Goal: Task Accomplishment & Management: Manage account settings

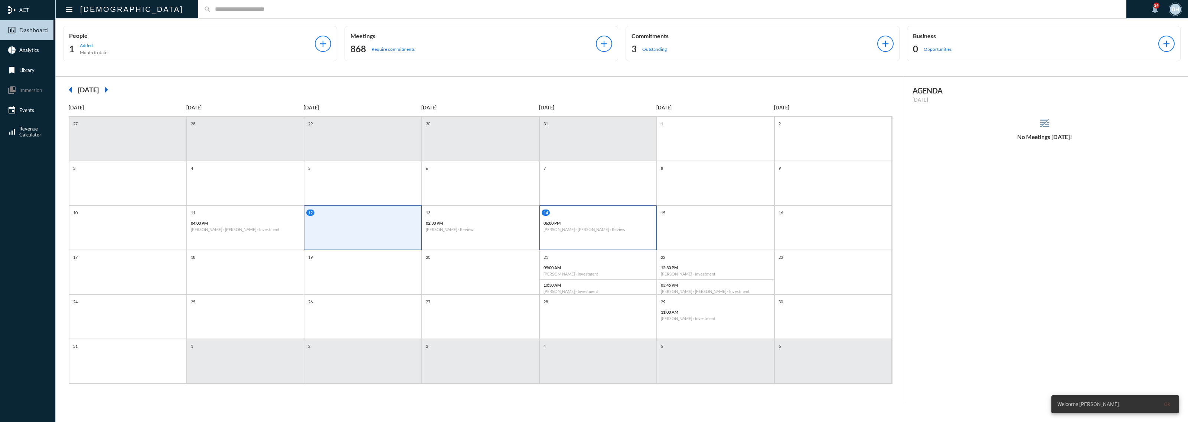
click at [611, 234] on div "06:00 PM Justin Hruska - Aldo Nunez-Hruska - Review" at bounding box center [598, 226] width 117 height 17
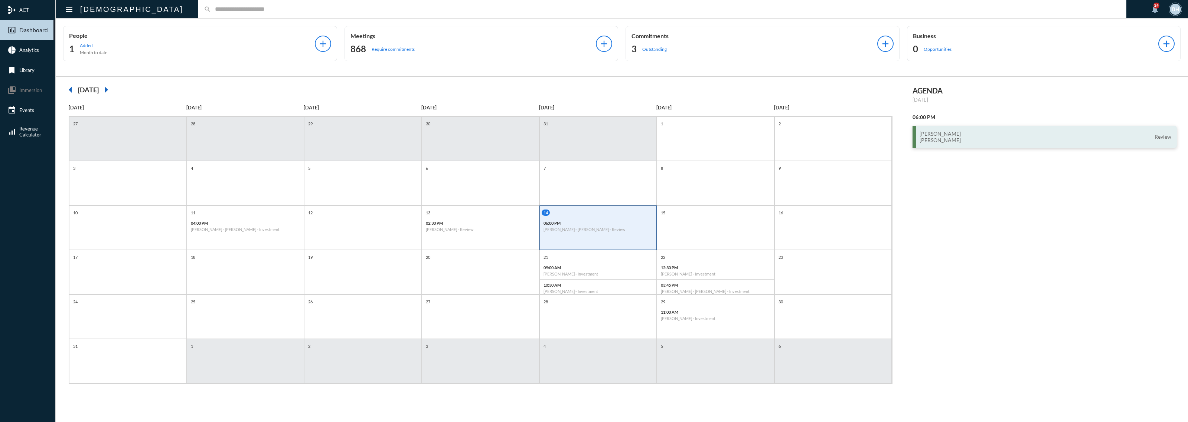
click at [954, 147] on div "Justin Hruska Aldo Nunez-Hruska Review" at bounding box center [1044, 137] width 265 height 22
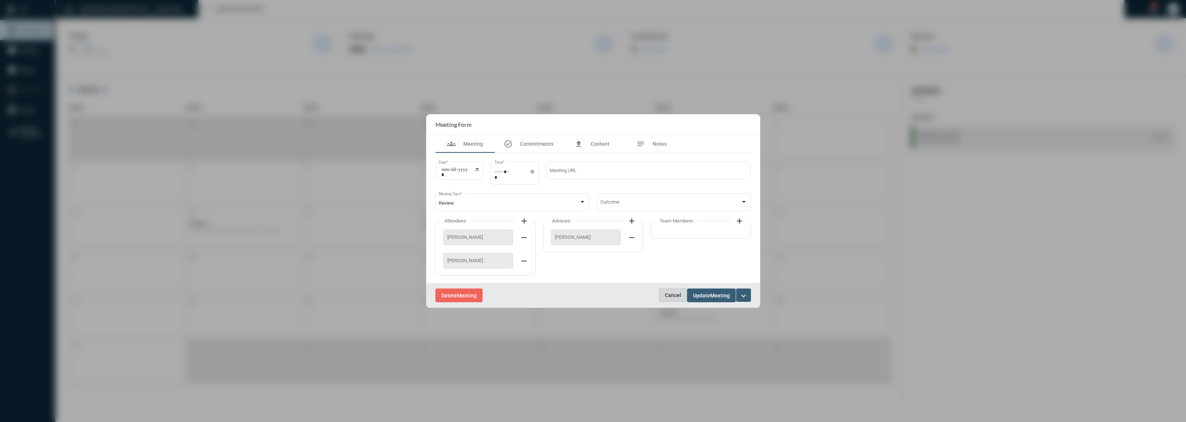
click at [661, 297] on button "Cancel" at bounding box center [673, 295] width 28 height 13
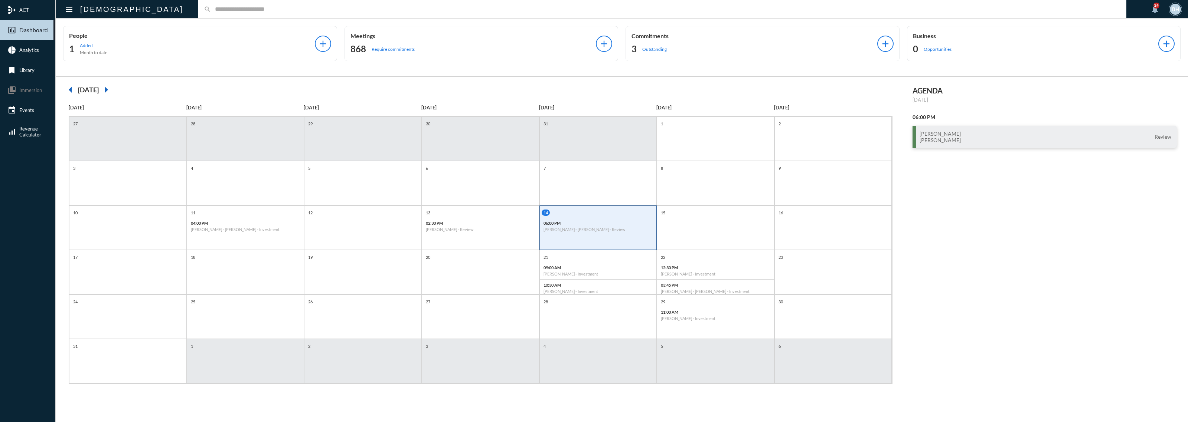
click at [356, 9] on input "text" at bounding box center [665, 9] width 909 height 6
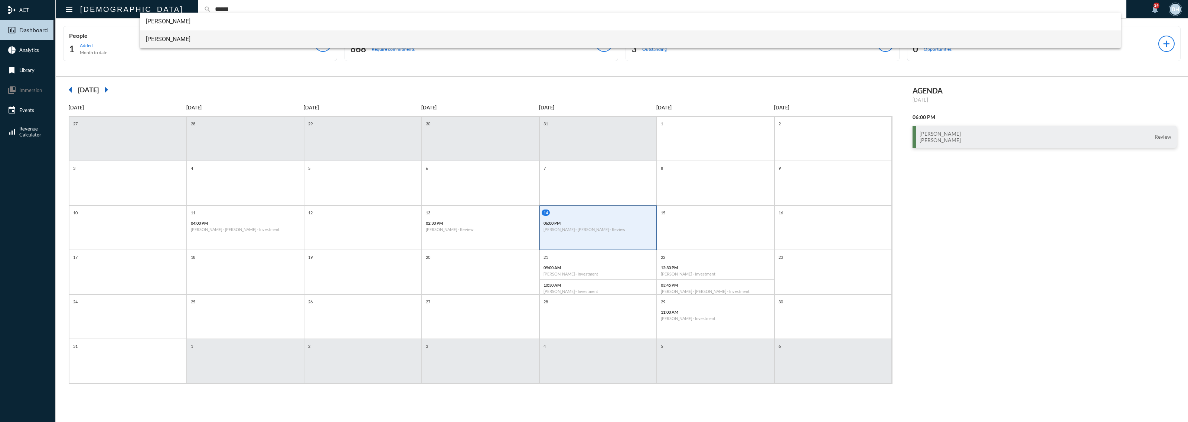
type input "******"
click at [184, 41] on span "Justin Hruska" at bounding box center [630, 39] width 969 height 18
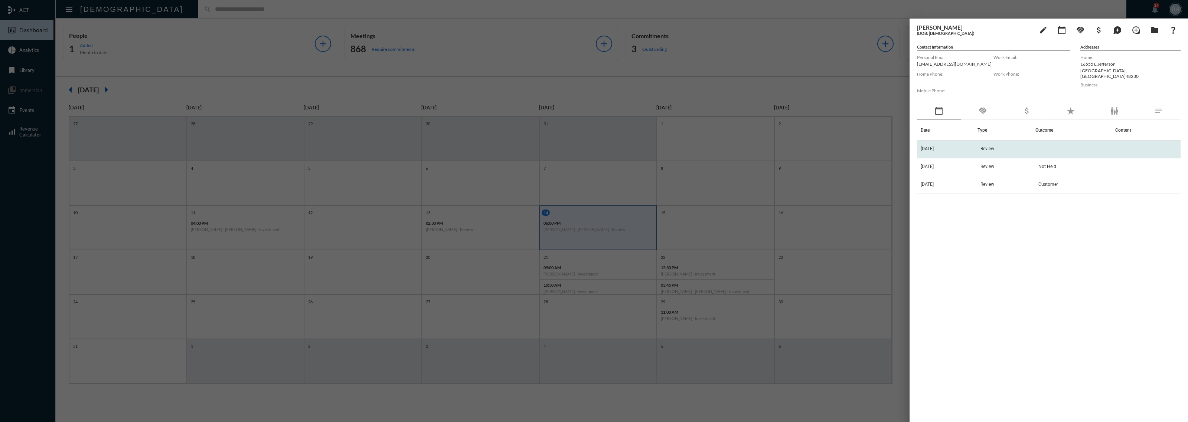
click at [977, 147] on td "8/14/25" at bounding box center [947, 150] width 60 height 18
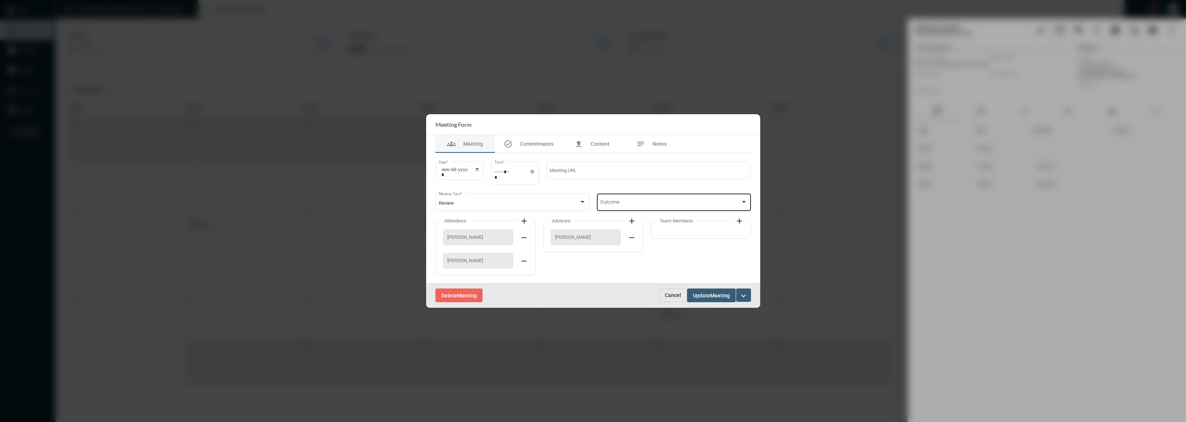
click at [667, 206] on span at bounding box center [670, 204] width 140 height 6
click at [606, 289] on span "Not Held" at bounding box center [673, 291] width 147 height 14
click at [674, 210] on div "Reason" at bounding box center [700, 201] width 93 height 19
click at [675, 201] on span "Rescheduled" at bounding box center [700, 204] width 93 height 14
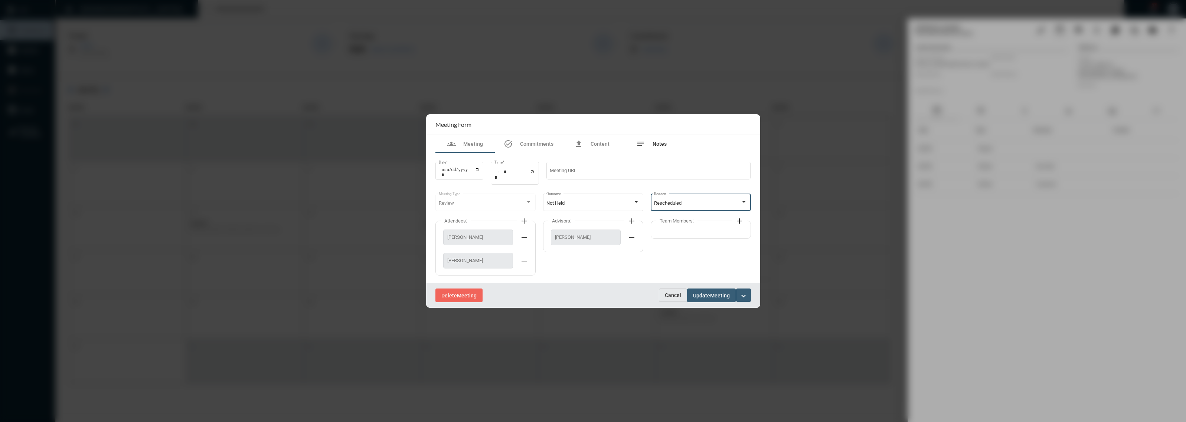
click at [659, 139] on div "notes Notes" at bounding box center [651, 144] width 59 height 18
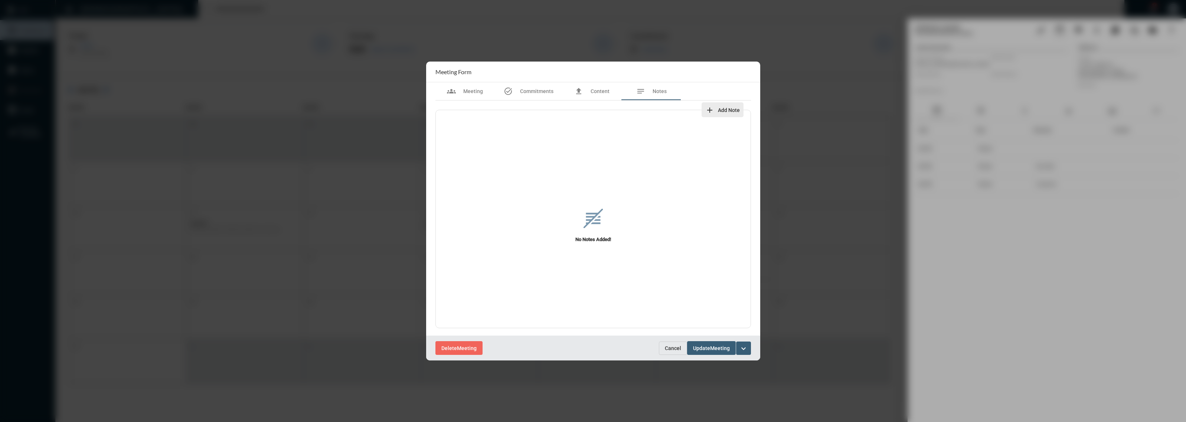
click at [730, 108] on span "Add Note" at bounding box center [729, 110] width 22 height 6
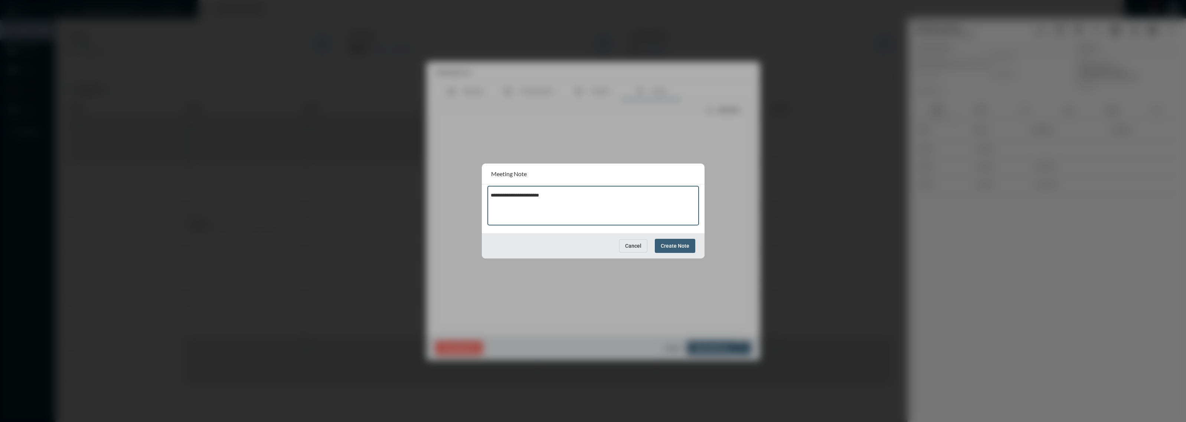
paste textarea "**********"
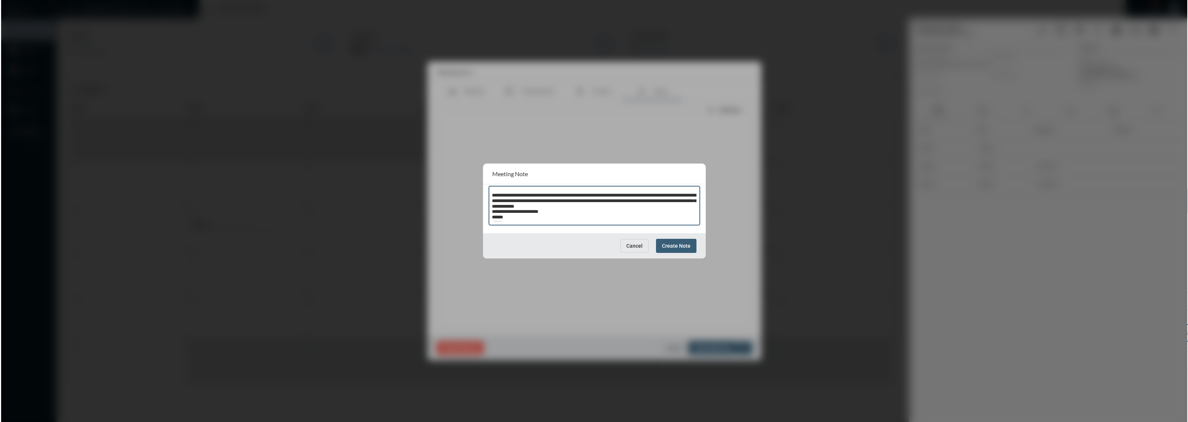
scroll to position [4, 0]
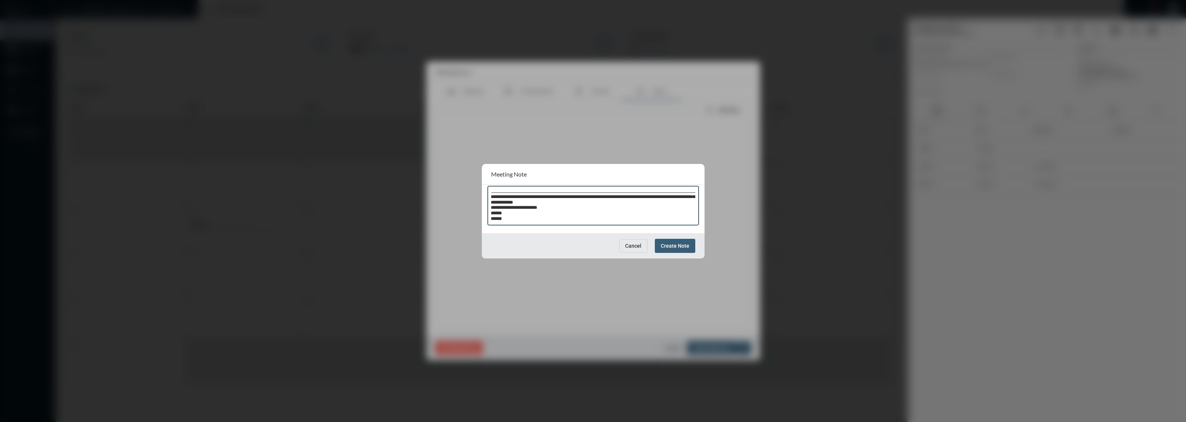
type textarea "**********"
click at [671, 247] on span "Create Note" at bounding box center [675, 246] width 29 height 6
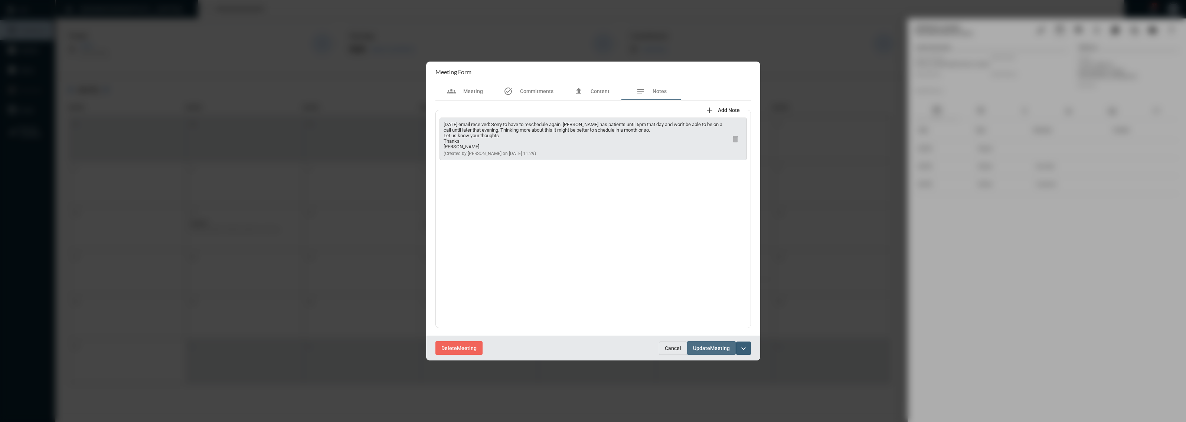
click at [709, 347] on span "Update" at bounding box center [701, 349] width 17 height 6
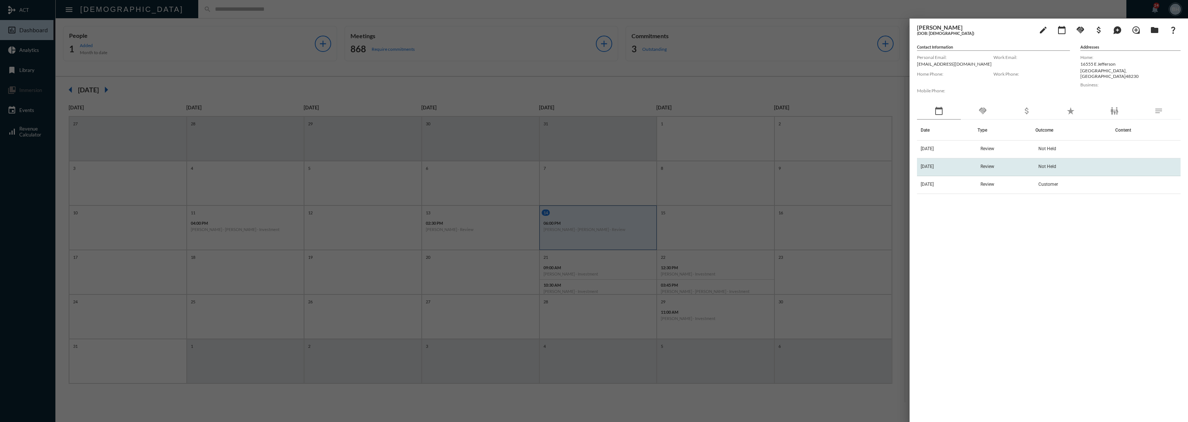
click at [952, 164] on td "7/28/25" at bounding box center [947, 167] width 60 height 18
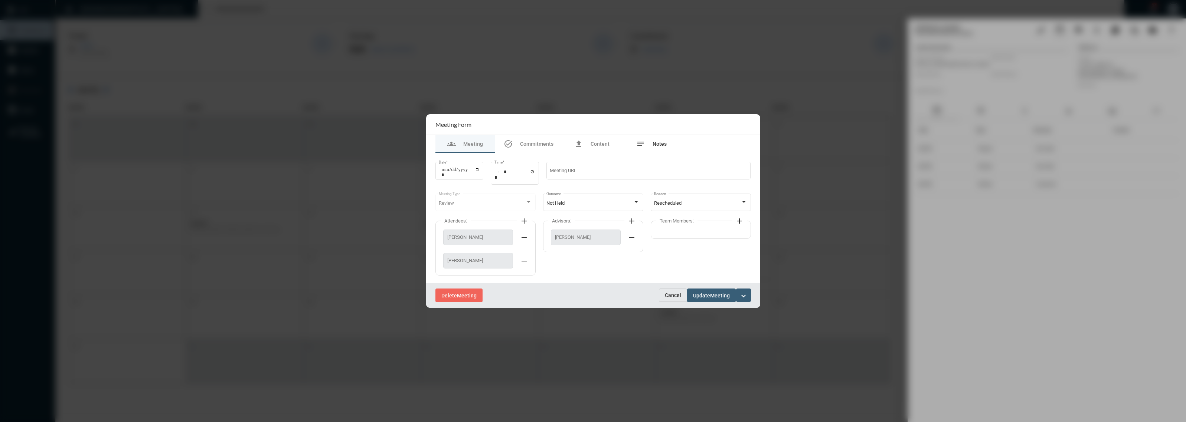
click at [657, 147] on span "Notes" at bounding box center [659, 144] width 14 height 6
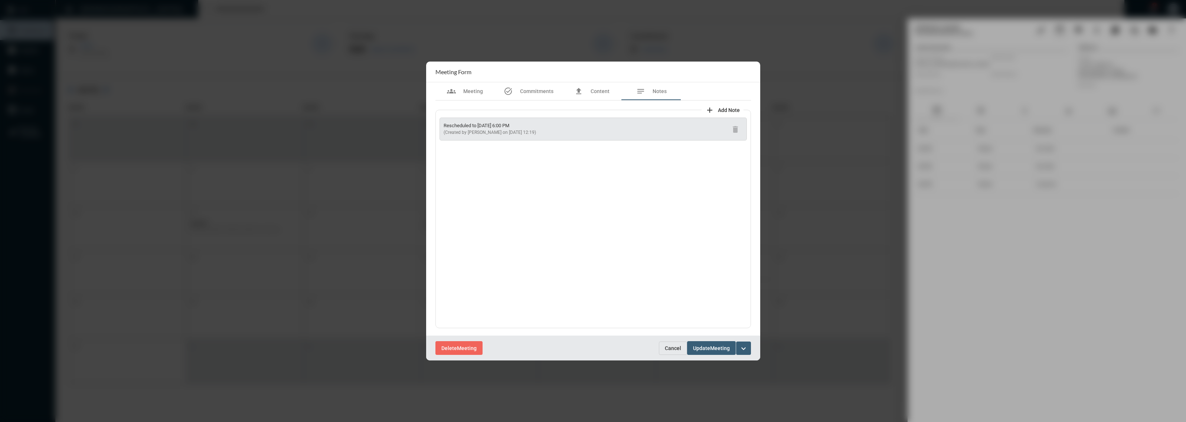
click at [672, 346] on span "Cancel" at bounding box center [673, 349] width 16 height 6
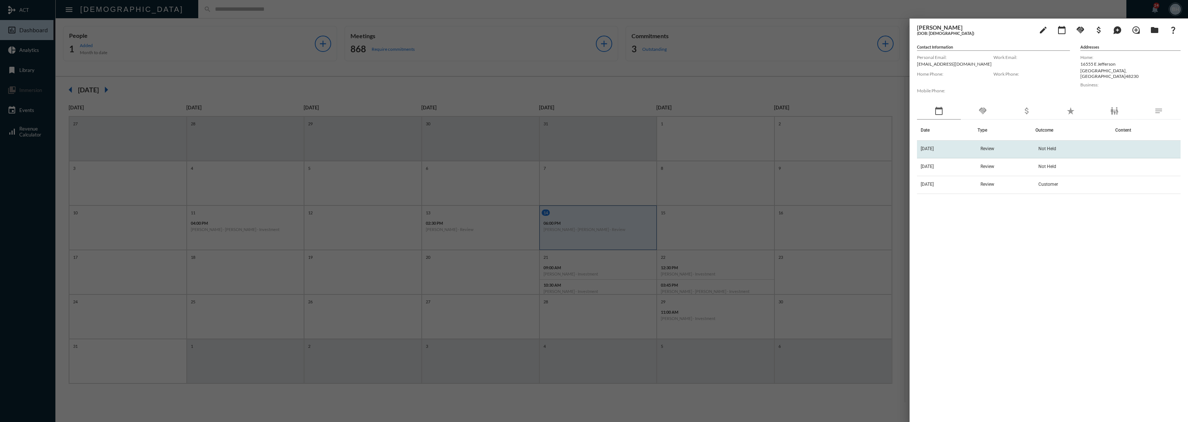
click at [943, 146] on td "8/14/25" at bounding box center [947, 150] width 60 height 18
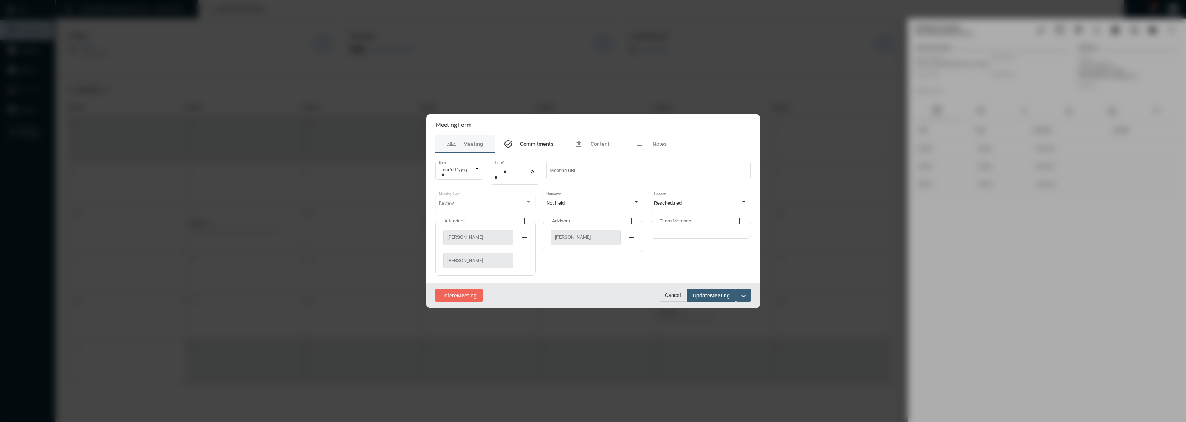
click at [542, 145] on span "Commitments" at bounding box center [536, 144] width 33 height 6
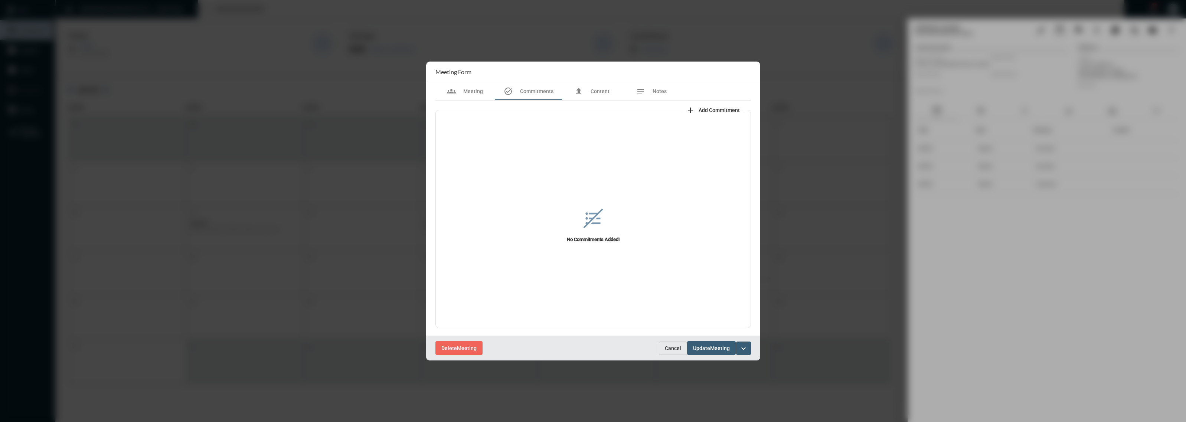
click at [704, 114] on button "add Add Commitment" at bounding box center [712, 109] width 61 height 15
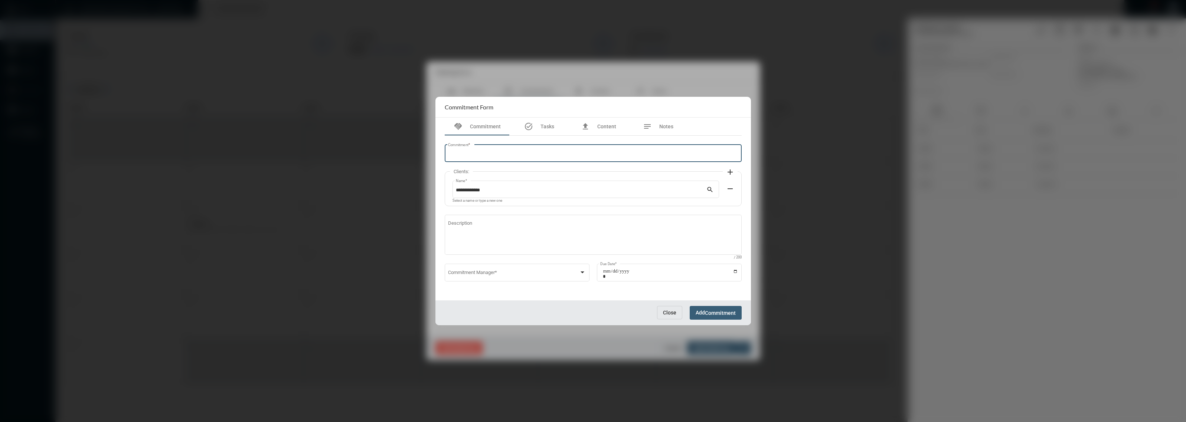
click at [485, 155] on input "Commitment *" at bounding box center [593, 155] width 290 height 6
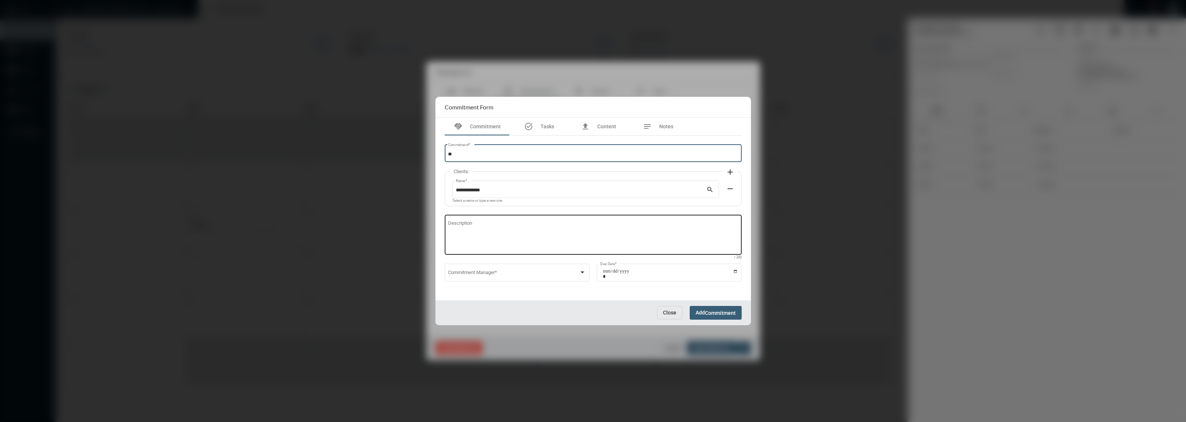
type input "*"
type input "**********"
click at [464, 247] on textarea "Description" at bounding box center [593, 236] width 290 height 29
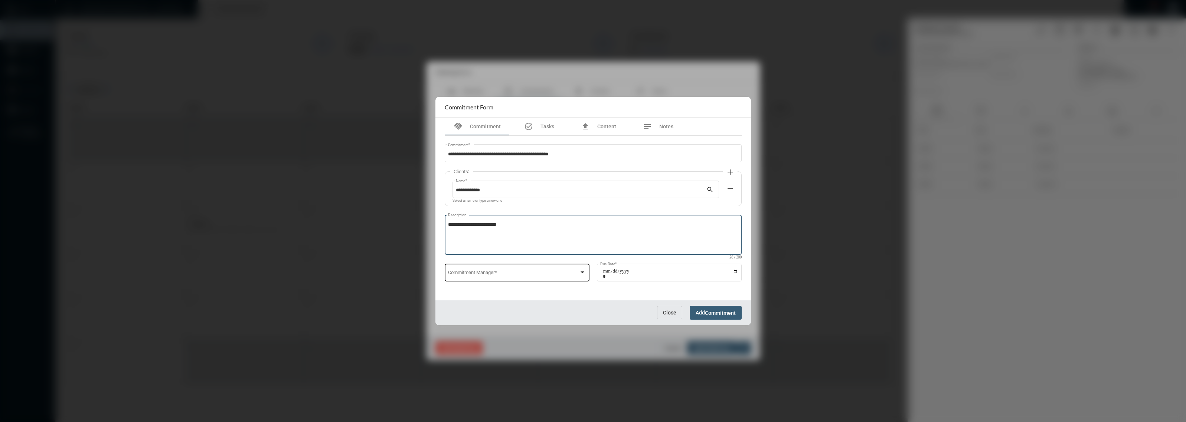
type textarea "**********"
click at [477, 272] on span at bounding box center [513, 274] width 131 height 6
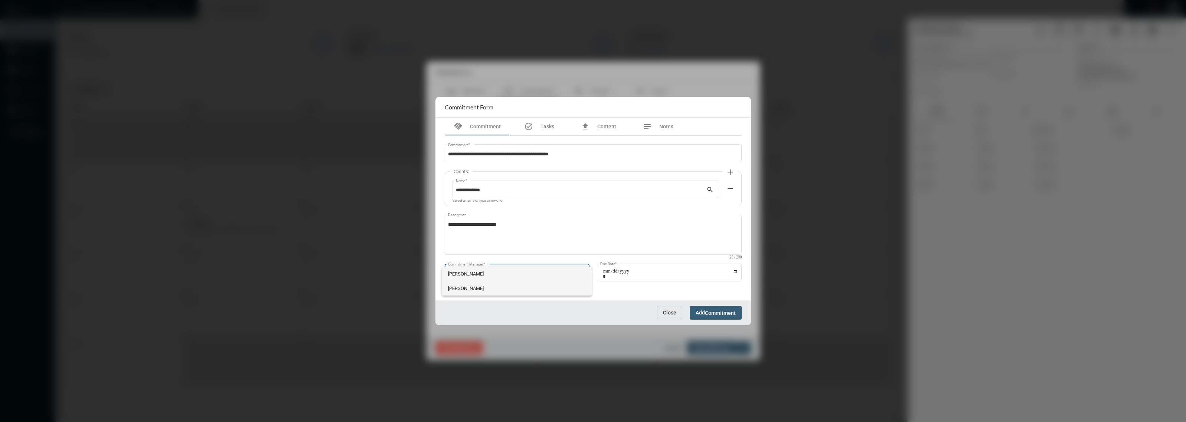
click at [472, 291] on span "Barbara Haney" at bounding box center [517, 288] width 138 height 14
click at [732, 270] on input "Due Date *" at bounding box center [670, 274] width 135 height 10
click at [737, 272] on input "Due Date *" at bounding box center [670, 274] width 135 height 10
type input "**********"
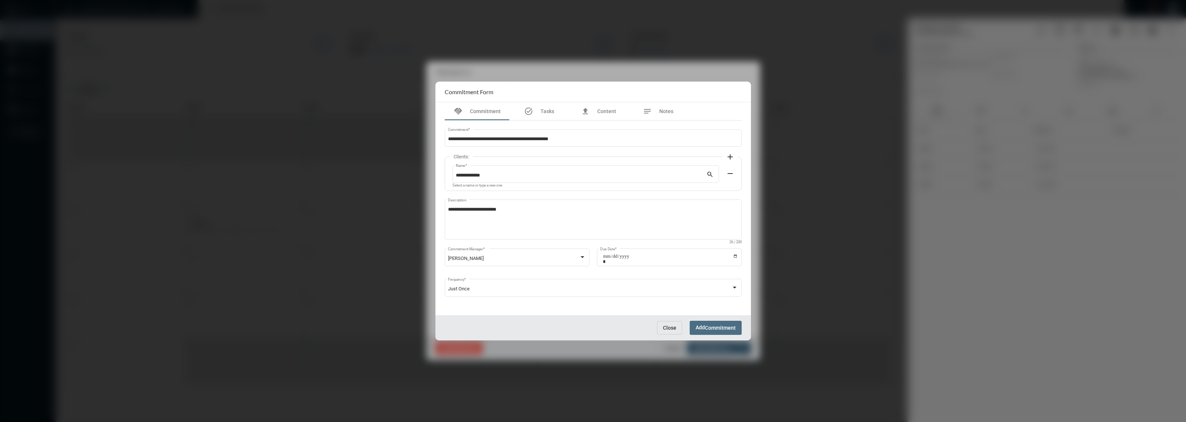
click at [692, 327] on button "Add Commitment" at bounding box center [716, 328] width 52 height 14
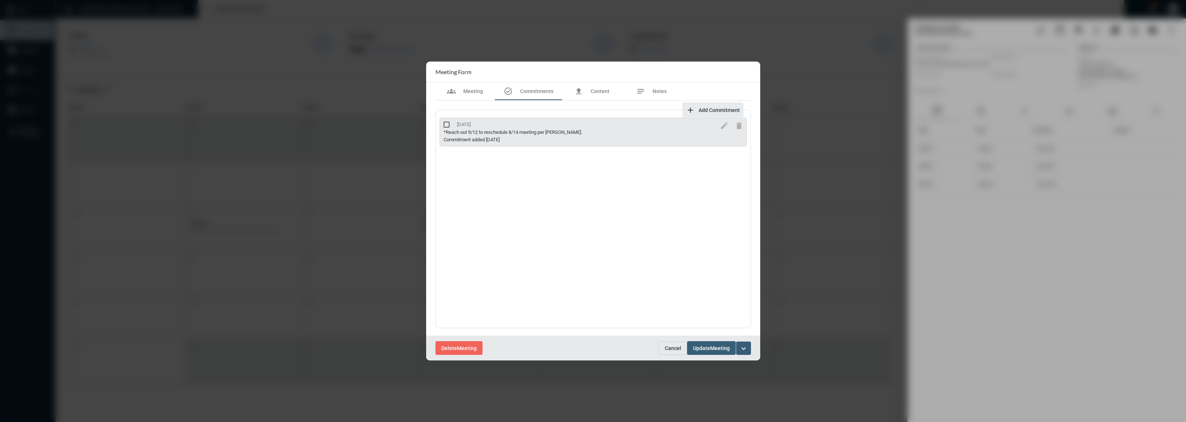
click at [709, 351] on span "Update" at bounding box center [701, 349] width 17 height 6
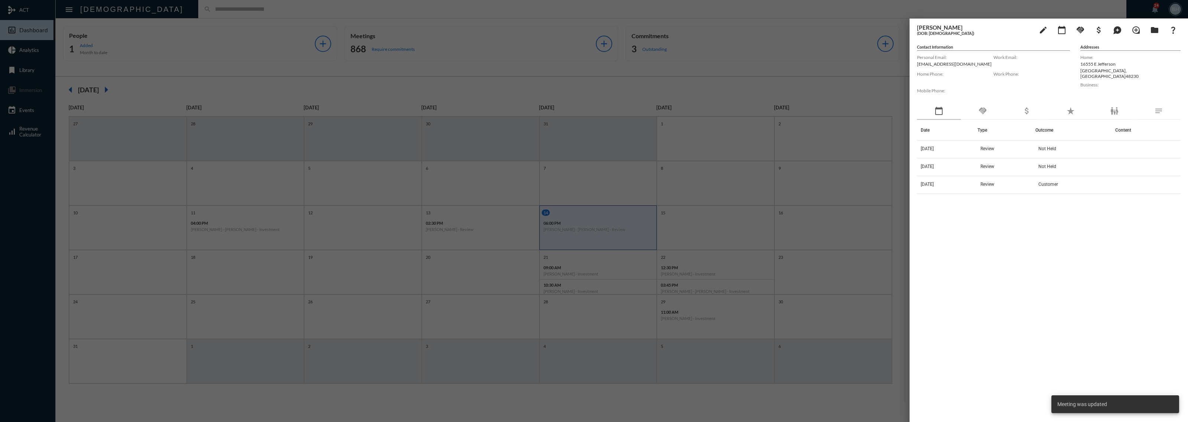
click at [781, 411] on div at bounding box center [594, 211] width 1188 height 422
